Goal: Information Seeking & Learning: Learn about a topic

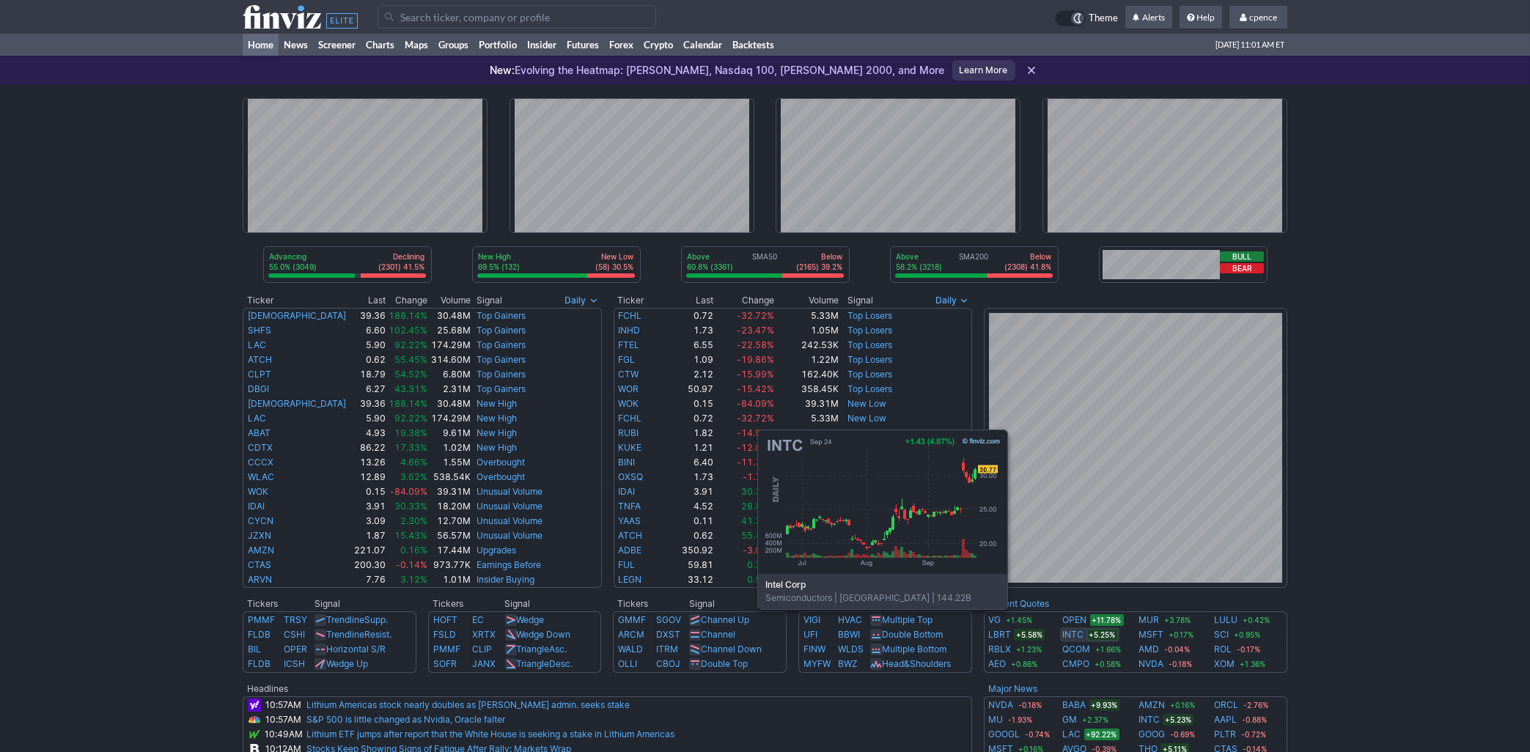
click at [1072, 631] on link "INTC" at bounding box center [1073, 634] width 21 height 15
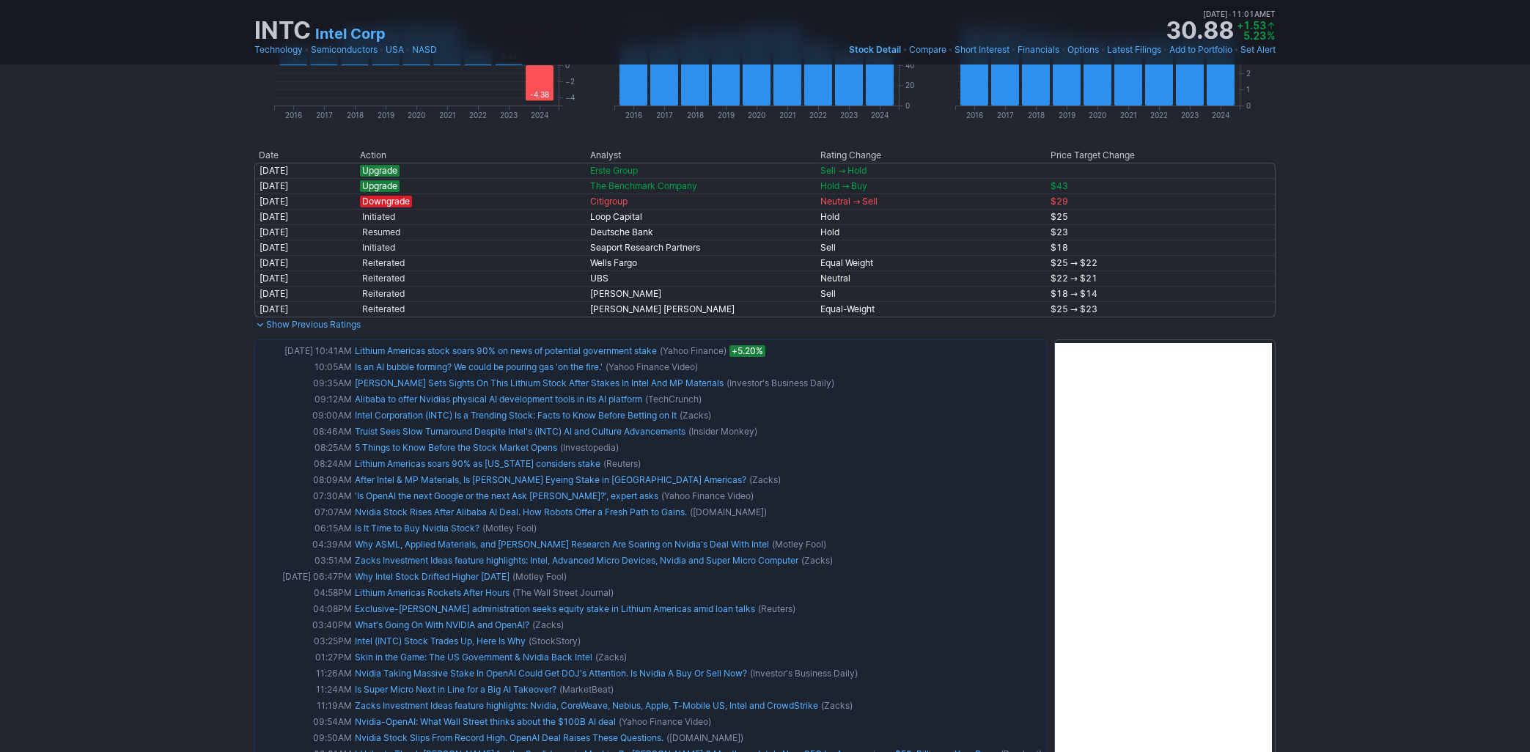
scroll to position [995, 0]
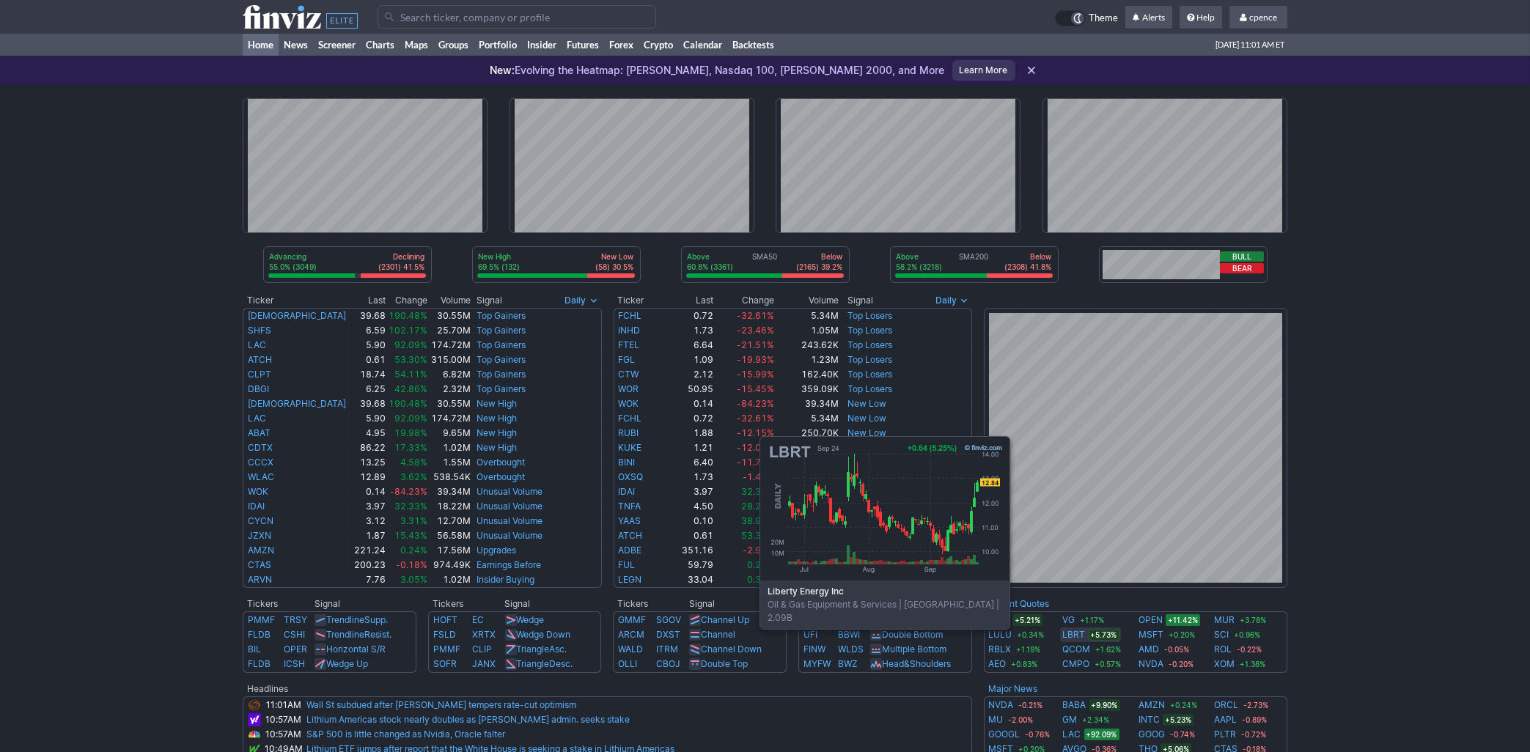
click at [1069, 638] on link "LBRT" at bounding box center [1074, 634] width 23 height 15
